Goal: Information Seeking & Learning: Learn about a topic

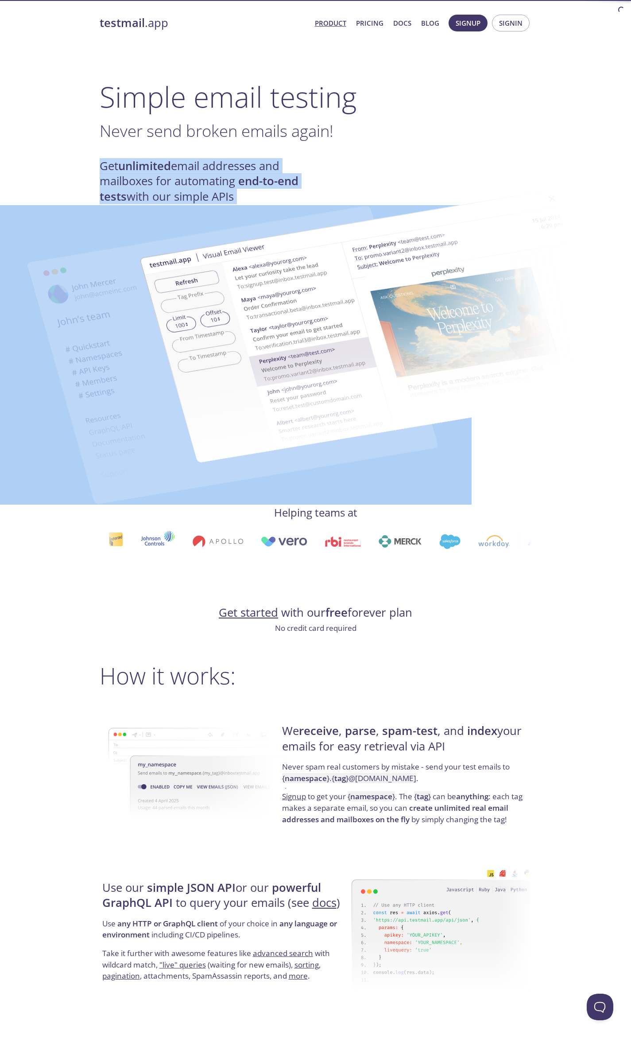
drag, startPoint x: 101, startPoint y: 166, endPoint x: 257, endPoint y: 199, distance: 160.3
click at [255, 199] on div "testmail .app Product Pricing Docs Blog Signup Signin Simple email testing Neve…" at bounding box center [316, 1051] width 454 height 2084
click at [249, 193] on img at bounding box center [378, 326] width 479 height 300
click at [175, 170] on h4 "Get unlimited email addresses and mailboxes for automating end-to-end tests wit…" at bounding box center [208, 182] width 216 height 46
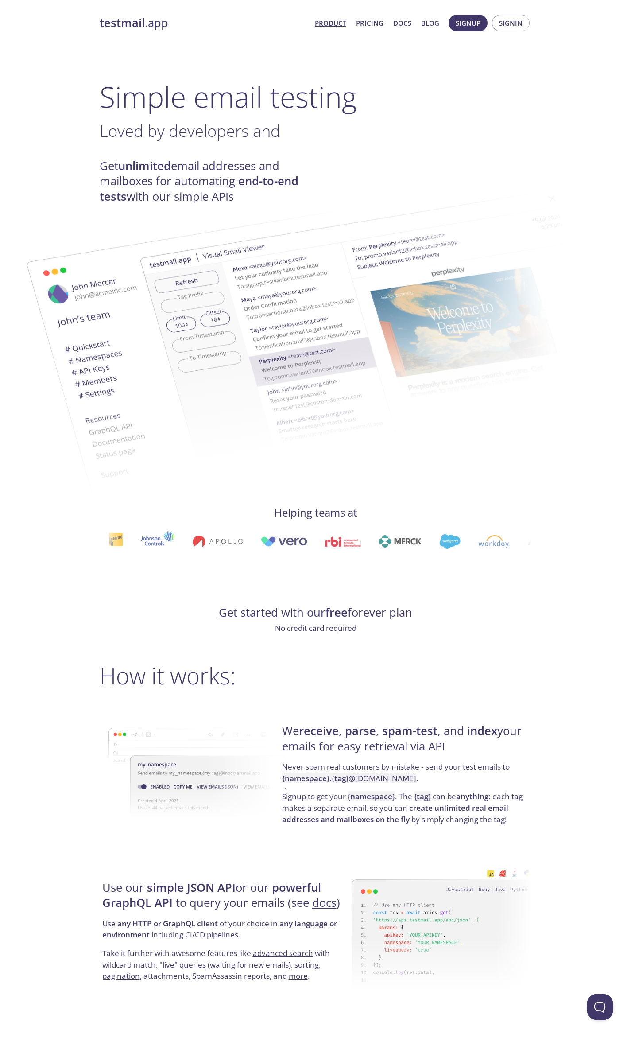
click at [180, 163] on h4 "Get unlimited email addresses and mailboxes for automating end-to-end tests wit…" at bounding box center [208, 182] width 216 height 46
click at [370, 24] on link "Pricing" at bounding box center [369, 23] width 27 height 12
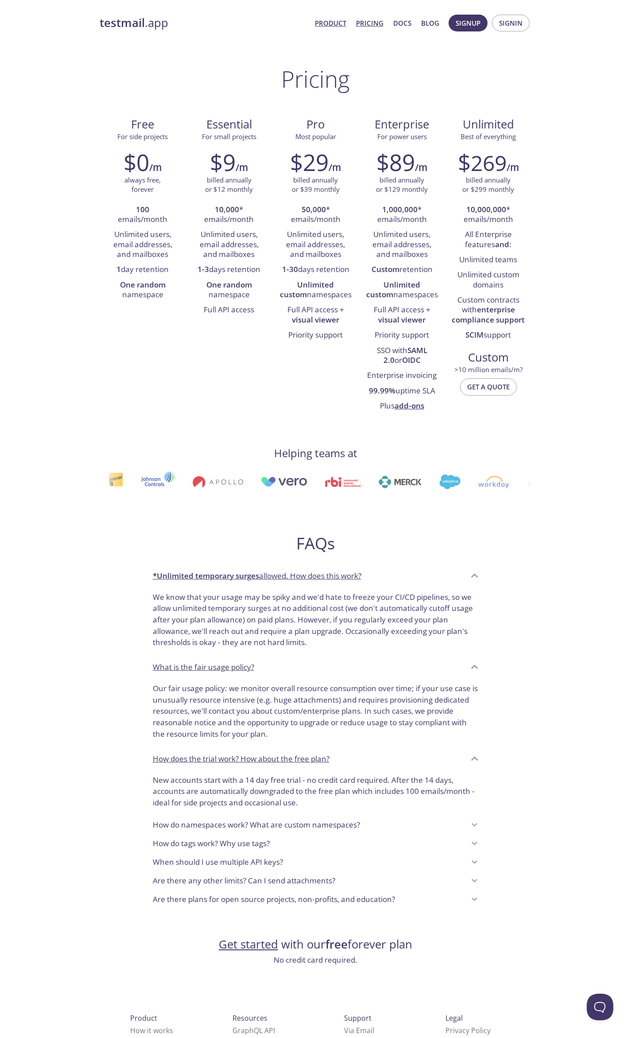
click at [336, 23] on link "Product" at bounding box center [330, 23] width 31 height 12
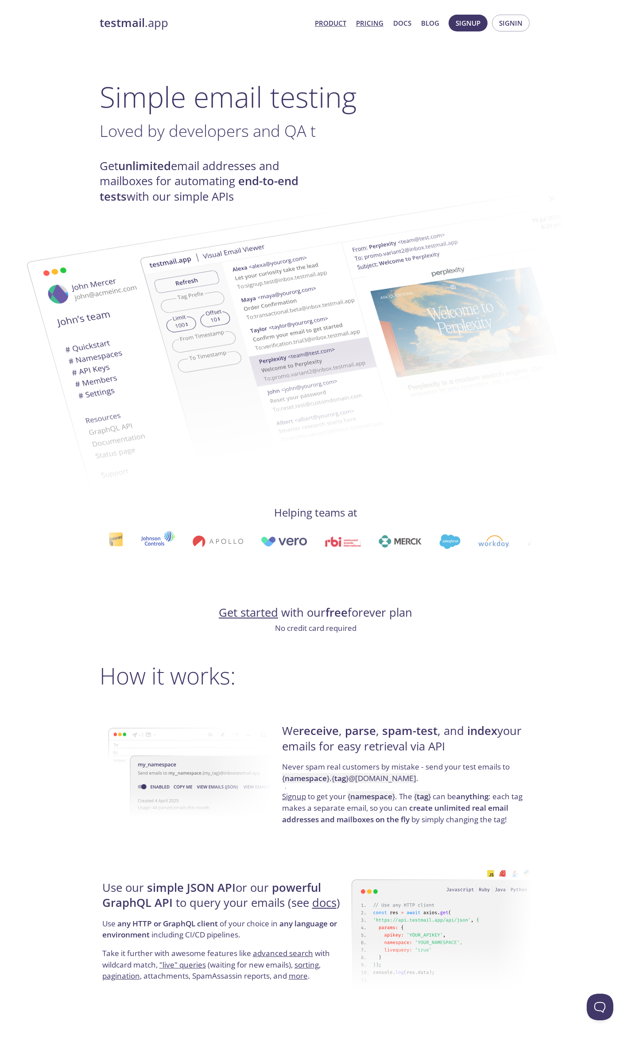
click at [373, 26] on link "Pricing" at bounding box center [369, 23] width 27 height 12
